Goal: Task Accomplishment & Management: Complete application form

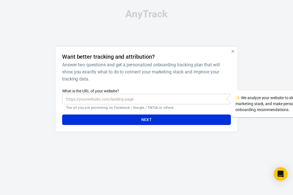
click at [122, 99] on input "What is the URL of your website?" at bounding box center [146, 99] width 169 height 11
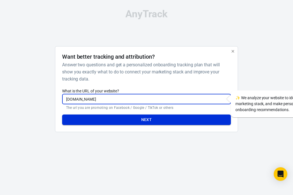
type input "[DOMAIN_NAME]"
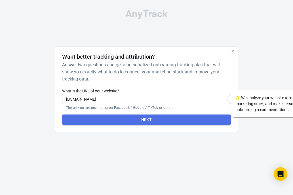
click at [130, 116] on button "Next" at bounding box center [146, 120] width 169 height 11
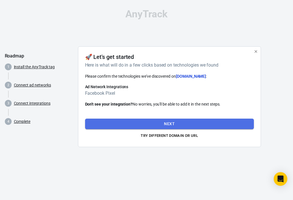
click at [156, 122] on button "Next" at bounding box center [169, 123] width 169 height 11
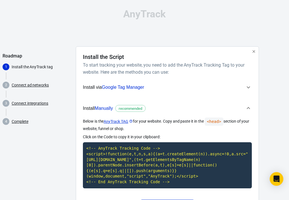
scroll to position [31, 0]
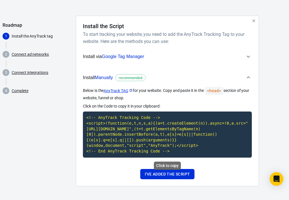
click at [217, 127] on code "<!-- AnyTrack Tracking Code --> <script>!function(e,t,n,s,a){(a=t.createElement…" at bounding box center [167, 134] width 169 height 46
click at [248, 78] on icon "button" at bounding box center [248, 77] width 7 height 7
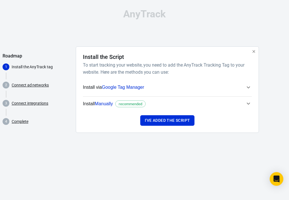
scroll to position [0, 0]
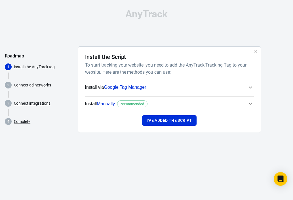
click at [249, 101] on icon "button" at bounding box center [250, 103] width 7 height 7
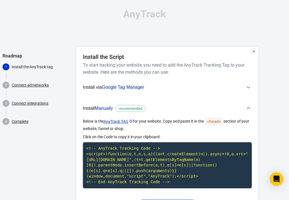
click at [247, 87] on icon "button" at bounding box center [248, 87] width 3 height 2
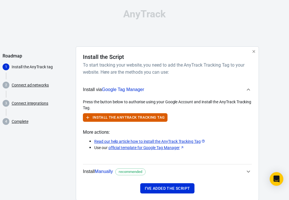
click at [247, 87] on icon "button" at bounding box center [248, 89] width 7 height 7
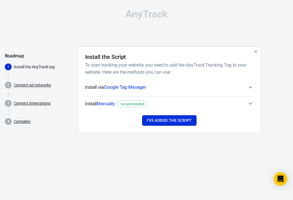
click at [33, 82] on link "Connect ad networks" at bounding box center [32, 85] width 37 height 6
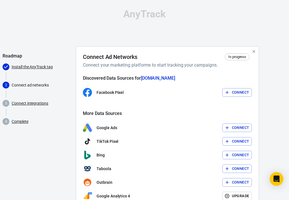
scroll to position [28, 0]
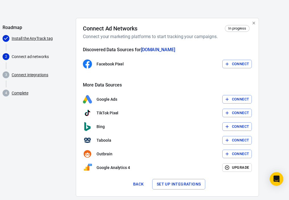
click at [237, 65] on button "Connect" at bounding box center [237, 64] width 30 height 9
click at [226, 65] on icon "button" at bounding box center [227, 63] width 5 height 5
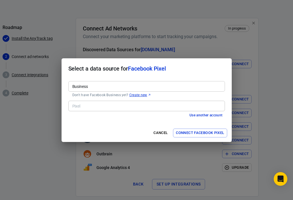
click at [81, 82] on div "Business" at bounding box center [146, 86] width 157 height 11
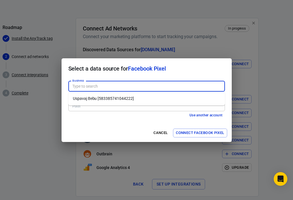
click at [97, 99] on li "Uspavaj Bebu [583385741044222]" at bounding box center [146, 98] width 157 height 9
type input "Uspavaj Bebu [583385741044222]"
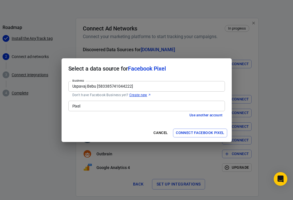
click at [98, 105] on input "Pixel" at bounding box center [146, 105] width 152 height 7
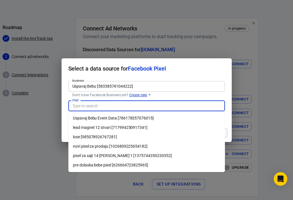
click at [114, 143] on li "novi pixel za prodaju [1026809225654182]" at bounding box center [146, 145] width 157 height 9
type input "novi pixel za prodaju [1026809225654182]"
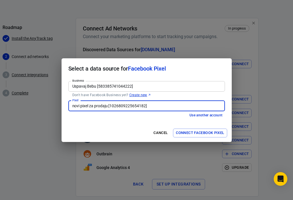
click at [203, 135] on button "Connect Facebook Pixel" at bounding box center [200, 132] width 54 height 9
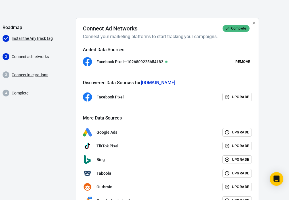
click at [26, 75] on link "Connect integrations" at bounding box center [30, 75] width 37 height 6
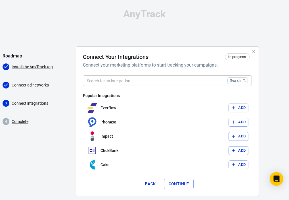
click at [26, 83] on link "Connect ad networks" at bounding box center [30, 85] width 37 height 6
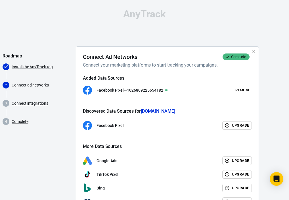
click at [41, 105] on link "Connect integrations" at bounding box center [30, 103] width 37 height 6
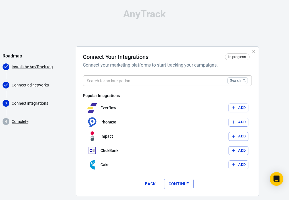
scroll to position [10, 0]
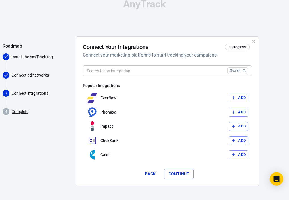
click at [30, 55] on link "Install the AnyTrack tag" at bounding box center [32, 57] width 41 height 6
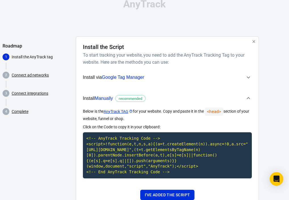
click at [47, 75] on link "Connect ad networks" at bounding box center [30, 75] width 37 height 6
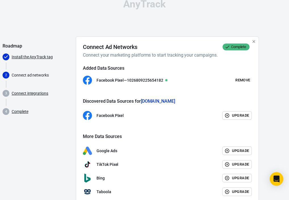
click at [26, 57] on link "Install the AnyTrack tag" at bounding box center [32, 57] width 41 height 6
